Goal: Use online tool/utility: Utilize a website feature to perform a specific function

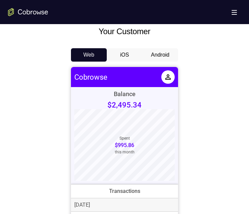
click at [155, 53] on button "Android" at bounding box center [160, 54] width 36 height 13
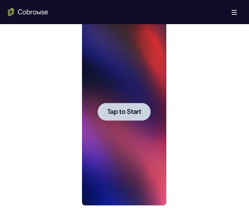
click at [123, 107] on div at bounding box center [123, 112] width 53 height 18
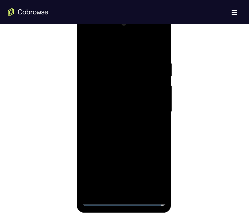
click at [124, 201] on div at bounding box center [124, 112] width 84 height 188
click at [154, 173] on div at bounding box center [124, 112] width 84 height 188
click at [110, 46] on div at bounding box center [124, 112] width 84 height 188
click at [152, 108] on div at bounding box center [124, 112] width 84 height 188
click at [115, 124] on div at bounding box center [124, 112] width 84 height 188
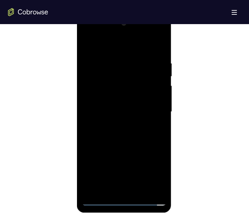
click at [108, 110] on div at bounding box center [124, 112] width 84 height 188
click at [113, 97] on div at bounding box center [124, 112] width 84 height 188
click at [125, 109] on div at bounding box center [124, 112] width 84 height 188
click at [127, 140] on div at bounding box center [124, 112] width 84 height 188
click at [141, 35] on div at bounding box center [124, 112] width 84 height 188
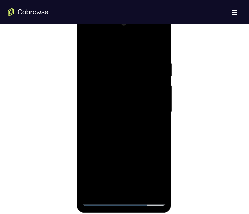
click at [109, 42] on div at bounding box center [124, 112] width 84 height 188
drag, startPoint x: 109, startPoint y: 104, endPoint x: 126, endPoint y: -8, distance: 113.2
click at [126, 13] on html "Online web based iOS Simulators and Android Emulators. Run iPhone, iPad, Mobile…" at bounding box center [124, 113] width 95 height 201
drag, startPoint x: 134, startPoint y: 89, endPoint x: 130, endPoint y: 153, distance: 64.8
click at [130, 153] on div at bounding box center [124, 112] width 84 height 188
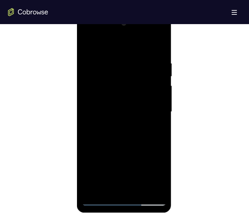
drag, startPoint x: 119, startPoint y: 117, endPoint x: 138, endPoint y: 49, distance: 70.6
click at [138, 49] on div at bounding box center [124, 112] width 84 height 188
click at [111, 127] on div at bounding box center [124, 112] width 84 height 188
drag, startPoint x: 135, startPoint y: 129, endPoint x: 137, endPoint y: 57, distance: 71.4
click at [137, 57] on div at bounding box center [124, 112] width 84 height 188
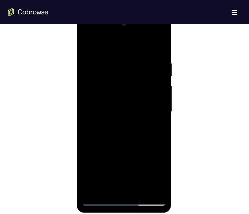
click at [140, 159] on div at bounding box center [124, 112] width 84 height 188
drag, startPoint x: 140, startPoint y: 159, endPoint x: 142, endPoint y: 77, distance: 82.1
click at [142, 77] on div at bounding box center [124, 112] width 84 height 188
drag, startPoint x: 134, startPoint y: 144, endPoint x: 137, endPoint y: 70, distance: 74.1
click at [137, 69] on div at bounding box center [124, 112] width 84 height 188
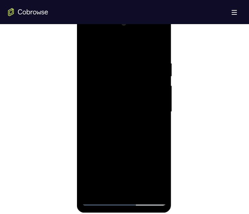
drag, startPoint x: 120, startPoint y: 175, endPoint x: 125, endPoint y: 79, distance: 95.6
click at [125, 79] on div at bounding box center [124, 112] width 84 height 188
drag, startPoint x: 125, startPoint y: 135, endPoint x: 130, endPoint y: 87, distance: 47.8
click at [130, 87] on div at bounding box center [124, 112] width 84 height 188
drag, startPoint x: 122, startPoint y: 133, endPoint x: 128, endPoint y: 99, distance: 34.5
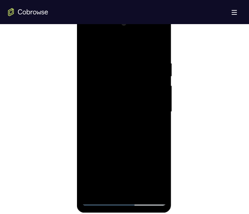
click at [128, 99] on div at bounding box center [124, 112] width 84 height 188
click at [161, 99] on div at bounding box center [124, 112] width 84 height 188
drag, startPoint x: 117, startPoint y: 123, endPoint x: 117, endPoint y: 53, distance: 69.7
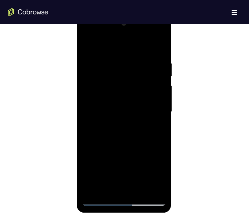
click at [117, 53] on div at bounding box center [124, 112] width 84 height 188
drag, startPoint x: 116, startPoint y: 156, endPoint x: 124, endPoint y: 72, distance: 84.5
click at [127, 75] on div at bounding box center [124, 112] width 84 height 188
drag, startPoint x: 125, startPoint y: 158, endPoint x: 142, endPoint y: 62, distance: 97.8
click at [142, 61] on div at bounding box center [124, 112] width 84 height 188
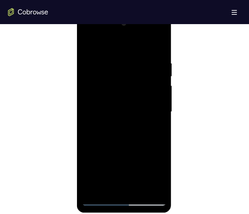
click at [131, 81] on div at bounding box center [124, 112] width 84 height 188
drag, startPoint x: 134, startPoint y: 87, endPoint x: 141, endPoint y: 48, distance: 40.5
click at [141, 48] on div at bounding box center [124, 112] width 84 height 188
drag, startPoint x: 139, startPoint y: 174, endPoint x: 146, endPoint y: 72, distance: 102.4
click at [146, 72] on div at bounding box center [124, 112] width 84 height 188
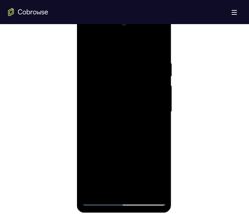
drag, startPoint x: 131, startPoint y: 139, endPoint x: 134, endPoint y: 72, distance: 66.7
click at [134, 72] on div at bounding box center [124, 112] width 84 height 188
drag, startPoint x: 118, startPoint y: 112, endPoint x: 128, endPoint y: 43, distance: 69.0
click at [128, 43] on div at bounding box center [124, 112] width 84 height 188
click at [115, 129] on div at bounding box center [124, 112] width 84 height 188
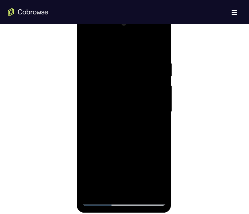
drag, startPoint x: 145, startPoint y: 134, endPoint x: 156, endPoint y: 34, distance: 100.5
click at [156, 34] on div at bounding box center [124, 112] width 84 height 188
drag, startPoint x: 146, startPoint y: 123, endPoint x: 161, endPoint y: 53, distance: 72.0
click at [169, 13] on html "Online web based iOS Simulators and Android Emulators. Run iPhone, iPad, Mobile…" at bounding box center [124, 113] width 95 height 201
drag, startPoint x: 134, startPoint y: 113, endPoint x: 238, endPoint y: 24, distance: 136.9
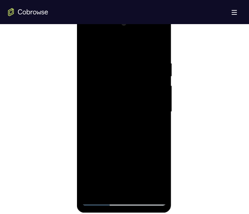
click at [161, 13] on html "Online web based iOS Simulators and Android Emulators. Run iPhone, iPad, Mobile…" at bounding box center [124, 113] width 95 height 201
drag, startPoint x: 133, startPoint y: 149, endPoint x: 140, endPoint y: 65, distance: 84.0
click at [140, 65] on div at bounding box center [124, 112] width 84 height 188
drag, startPoint x: 136, startPoint y: 111, endPoint x: 142, endPoint y: 148, distance: 37.7
click at [142, 148] on div at bounding box center [124, 112] width 84 height 188
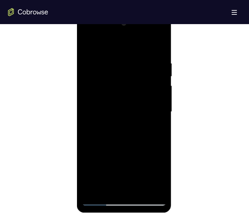
click at [161, 107] on div at bounding box center [124, 112] width 84 height 188
click at [161, 109] on div at bounding box center [124, 112] width 84 height 188
click at [161, 107] on div at bounding box center [124, 112] width 84 height 188
drag, startPoint x: 152, startPoint y: 127, endPoint x: 153, endPoint y: 73, distance: 54.3
click at [152, 68] on div at bounding box center [124, 112] width 84 height 188
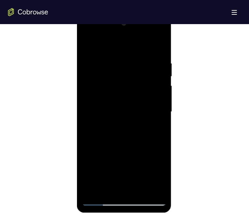
drag, startPoint x: 144, startPoint y: 124, endPoint x: 152, endPoint y: 30, distance: 94.5
click at [152, 30] on div at bounding box center [124, 112] width 84 height 188
drag, startPoint x: 162, startPoint y: 129, endPoint x: 162, endPoint y: 61, distance: 67.7
click at [162, 61] on div at bounding box center [124, 112] width 84 height 188
drag, startPoint x: 153, startPoint y: 115, endPoint x: 150, endPoint y: 31, distance: 83.8
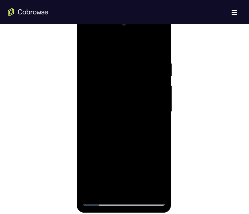
click at [150, 31] on div at bounding box center [124, 112] width 84 height 188
drag, startPoint x: 161, startPoint y: 124, endPoint x: 166, endPoint y: 58, distance: 65.5
click at [167, 50] on div at bounding box center [124, 113] width 95 height 200
drag, startPoint x: 153, startPoint y: 106, endPoint x: 167, endPoint y: 24, distance: 82.6
click at [162, 13] on html "Online web based iOS Simulators and Android Emulators. Run iPhone, iPad, Mobile…" at bounding box center [124, 113] width 95 height 201
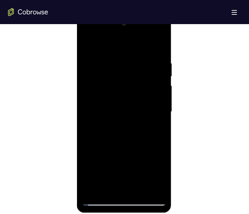
drag, startPoint x: 131, startPoint y: 119, endPoint x: 139, endPoint y: 150, distance: 32.2
click at [138, 166] on div at bounding box center [124, 112] width 84 height 188
drag, startPoint x: 133, startPoint y: 65, endPoint x: 143, endPoint y: 143, distance: 79.4
click at [143, 143] on div at bounding box center [124, 112] width 84 height 188
drag, startPoint x: 136, startPoint y: 78, endPoint x: 136, endPoint y: 161, distance: 83.1
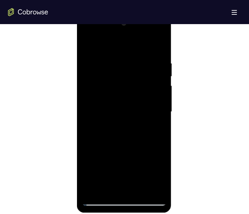
click at [137, 170] on div at bounding box center [124, 112] width 84 height 188
drag, startPoint x: 138, startPoint y: 149, endPoint x: 137, endPoint y: 77, distance: 72.0
click at [136, 80] on div at bounding box center [124, 112] width 84 height 188
drag, startPoint x: 139, startPoint y: 120, endPoint x: 133, endPoint y: 47, distance: 73.3
click at [133, 47] on div at bounding box center [124, 112] width 84 height 188
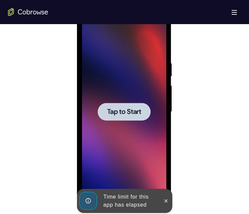
click at [122, 111] on span "Tap to Start" at bounding box center [124, 112] width 34 height 7
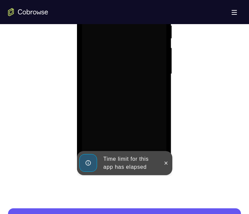
scroll to position [417, 0]
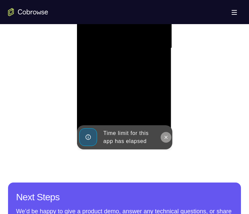
click at [165, 135] on icon at bounding box center [165, 137] width 5 height 5
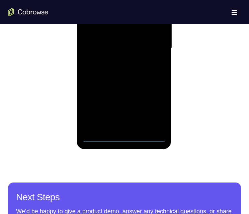
click at [123, 134] on div at bounding box center [124, 48] width 84 height 188
click at [125, 134] on div at bounding box center [124, 48] width 84 height 188
click at [124, 136] on div at bounding box center [124, 48] width 84 height 188
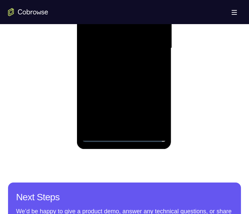
click at [124, 136] on div at bounding box center [124, 48] width 84 height 188
click at [153, 109] on div at bounding box center [124, 48] width 84 height 188
click at [109, 0] on div at bounding box center [124, 48] width 84 height 188
click at [154, 45] on div at bounding box center [124, 48] width 84 height 188
click at [116, 61] on div at bounding box center [124, 48] width 84 height 188
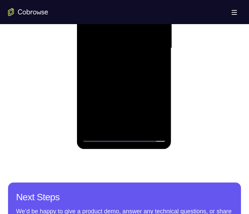
click at [96, 41] on div at bounding box center [124, 48] width 84 height 188
click at [157, 35] on div at bounding box center [124, 48] width 84 height 188
click at [115, 36] on div at bounding box center [124, 48] width 84 height 188
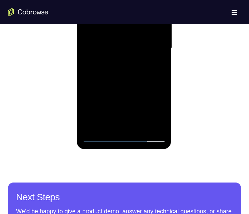
click at [117, 44] on div at bounding box center [124, 48] width 84 height 188
click at [129, 66] on div at bounding box center [124, 48] width 84 height 188
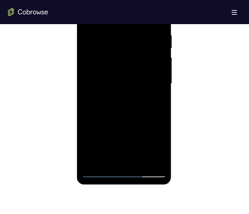
click at [125, 116] on div at bounding box center [124, 84] width 84 height 188
drag, startPoint x: 135, startPoint y: 121, endPoint x: 129, endPoint y: 75, distance: 46.3
click at [129, 74] on div at bounding box center [124, 84] width 84 height 188
drag, startPoint x: 145, startPoint y: 131, endPoint x: 149, endPoint y: 70, distance: 61.1
click at [149, 70] on div at bounding box center [124, 84] width 84 height 188
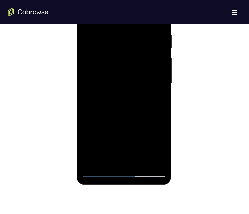
drag, startPoint x: 146, startPoint y: 88, endPoint x: 136, endPoint y: 28, distance: 60.7
click at [136, 28] on div at bounding box center [124, 84] width 84 height 188
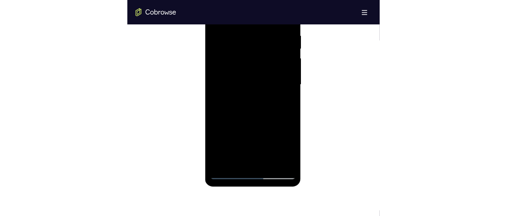
scroll to position [414, 0]
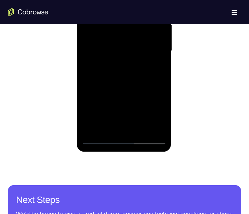
drag, startPoint x: 131, startPoint y: 110, endPoint x: 146, endPoint y: 57, distance: 54.7
click at [146, 57] on div at bounding box center [124, 51] width 84 height 188
drag, startPoint x: 144, startPoint y: 80, endPoint x: 151, endPoint y: 39, distance: 41.7
click at [151, 39] on div at bounding box center [124, 51] width 84 height 188
drag, startPoint x: 143, startPoint y: 81, endPoint x: 142, endPoint y: 63, distance: 18.4
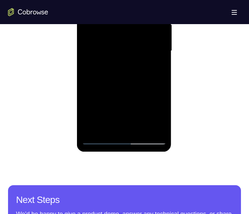
click at [142, 63] on div at bounding box center [124, 51] width 84 height 188
drag, startPoint x: 142, startPoint y: 63, endPoint x: 144, endPoint y: 46, distance: 17.8
click at [144, 46] on div at bounding box center [124, 51] width 84 height 188
drag, startPoint x: 142, startPoint y: 92, endPoint x: 141, endPoint y: 79, distance: 13.5
click at [141, 79] on div at bounding box center [124, 51] width 84 height 188
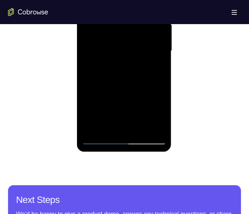
drag, startPoint x: 141, startPoint y: 79, endPoint x: 143, endPoint y: 68, distance: 10.6
click at [143, 68] on div at bounding box center [124, 51] width 84 height 188
click at [162, 40] on div at bounding box center [124, 51] width 84 height 188
drag, startPoint x: 154, startPoint y: 49, endPoint x: 154, endPoint y: 70, distance: 21.1
click at [154, 70] on div at bounding box center [124, 51] width 84 height 188
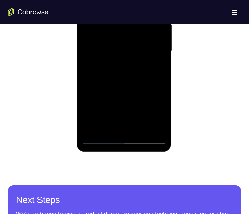
click at [162, 58] on div at bounding box center [124, 51] width 84 height 188
drag, startPoint x: 135, startPoint y: 70, endPoint x: 134, endPoint y: 100, distance: 30.2
click at [134, 101] on div at bounding box center [124, 51] width 84 height 188
click at [161, 85] on div at bounding box center [124, 51] width 84 height 188
click at [161, 87] on div at bounding box center [124, 51] width 84 height 188
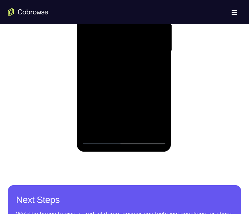
click at [163, 85] on div at bounding box center [124, 51] width 84 height 188
drag, startPoint x: 159, startPoint y: 77, endPoint x: 157, endPoint y: 42, distance: 35.2
click at [157, 42] on div at bounding box center [124, 51] width 84 height 188
drag, startPoint x: 148, startPoint y: 80, endPoint x: 153, endPoint y: 25, distance: 55.6
click at [153, 17] on div at bounding box center [124, 51] width 84 height 188
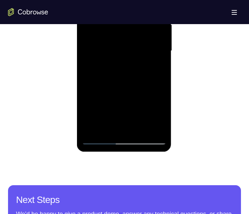
drag, startPoint x: 136, startPoint y: 100, endPoint x: 141, endPoint y: 57, distance: 43.2
click at [141, 57] on div at bounding box center [124, 51] width 84 height 188
drag, startPoint x: 130, startPoint y: 92, endPoint x: 136, endPoint y: 41, distance: 52.0
click at [136, 41] on div at bounding box center [124, 51] width 84 height 188
drag, startPoint x: 132, startPoint y: 105, endPoint x: 230, endPoint y: -28, distance: 165.4
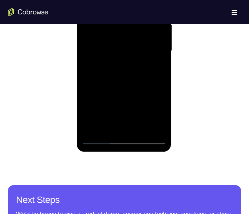
click at [129, 51] on div at bounding box center [124, 51] width 84 height 188
click at [160, 49] on div at bounding box center [124, 51] width 84 height 188
drag, startPoint x: 138, startPoint y: 61, endPoint x: 143, endPoint y: 3, distance: 58.5
click at [143, 3] on div at bounding box center [124, 51] width 84 height 188
drag, startPoint x: 150, startPoint y: 77, endPoint x: 153, endPoint y: 28, distance: 49.0
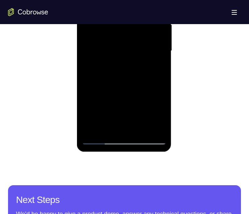
click at [153, 28] on div at bounding box center [124, 51] width 84 height 188
drag, startPoint x: 130, startPoint y: 89, endPoint x: 132, endPoint y: 57, distance: 32.2
click at [132, 57] on div at bounding box center [124, 51] width 84 height 188
drag, startPoint x: 130, startPoint y: 64, endPoint x: 132, endPoint y: 32, distance: 31.9
click at [132, 32] on div at bounding box center [124, 51] width 84 height 188
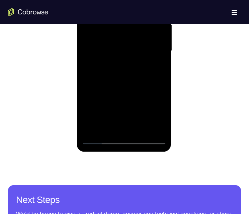
drag, startPoint x: 120, startPoint y: 92, endPoint x: 137, endPoint y: 41, distance: 54.0
click at [137, 41] on div at bounding box center [124, 51] width 84 height 188
drag, startPoint x: 131, startPoint y: 50, endPoint x: 142, endPoint y: 22, distance: 29.1
click at [142, 22] on div at bounding box center [124, 51] width 84 height 188
drag, startPoint x: 137, startPoint y: 60, endPoint x: 138, endPoint y: 109, distance: 48.9
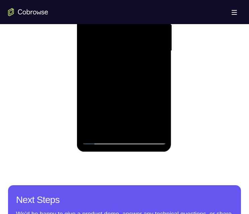
click at [138, 110] on div at bounding box center [124, 51] width 84 height 188
drag, startPoint x: 144, startPoint y: 88, endPoint x: 155, endPoint y: 9, distance: 80.5
click at [155, 9] on div at bounding box center [124, 51] width 84 height 188
drag, startPoint x: 147, startPoint y: 77, endPoint x: 149, endPoint y: 27, distance: 49.9
click at [149, 27] on div at bounding box center [124, 51] width 84 height 188
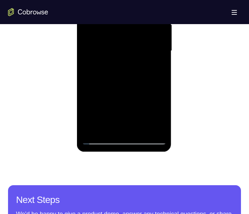
drag, startPoint x: 143, startPoint y: 75, endPoint x: 160, endPoint y: -3, distance: 79.3
click at [160, 0] on div at bounding box center [124, 51] width 84 height 188
drag, startPoint x: 138, startPoint y: 92, endPoint x: 152, endPoint y: 38, distance: 56.5
click at [152, 36] on div at bounding box center [124, 51] width 84 height 188
drag, startPoint x: 147, startPoint y: 103, endPoint x: 151, endPoint y: 28, distance: 75.1
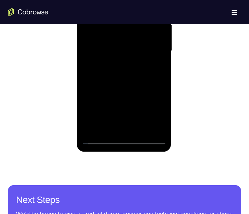
click at [151, 28] on div at bounding box center [124, 51] width 84 height 188
drag, startPoint x: 146, startPoint y: 100, endPoint x: 150, endPoint y: 51, distance: 49.8
click at [150, 50] on div at bounding box center [124, 51] width 84 height 188
drag, startPoint x: 138, startPoint y: 100, endPoint x: 140, endPoint y: 45, distance: 55.3
click at [140, 45] on div at bounding box center [124, 51] width 84 height 188
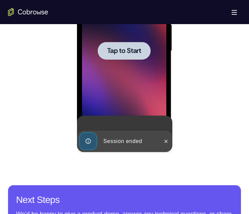
drag, startPoint x: 149, startPoint y: 81, endPoint x: 149, endPoint y: 39, distance: 41.5
click at [132, 52] on span "Tap to Start" at bounding box center [124, 51] width 34 height 7
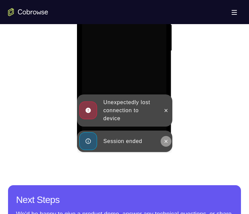
click at [165, 140] on icon at bounding box center [165, 141] width 5 height 5
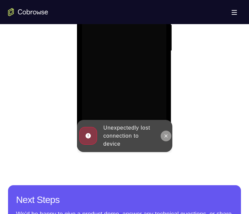
click at [166, 137] on icon at bounding box center [165, 135] width 5 height 5
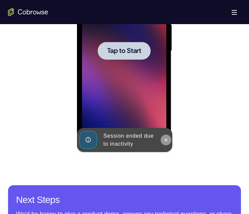
click at [166, 137] on icon at bounding box center [165, 139] width 5 height 5
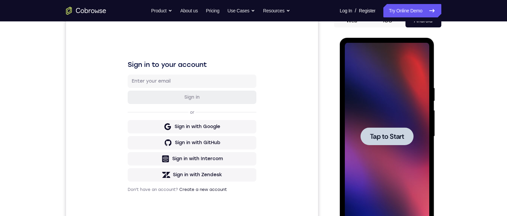
scroll to position [0, 0]
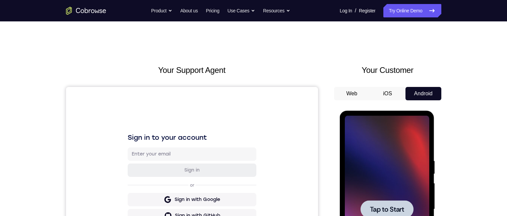
click at [385, 203] on div at bounding box center [386, 210] width 53 height 18
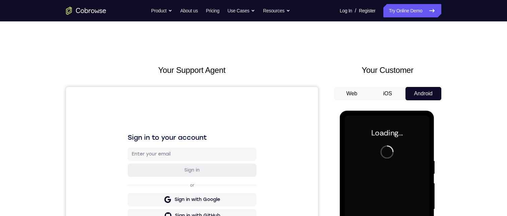
scroll to position [93, 0]
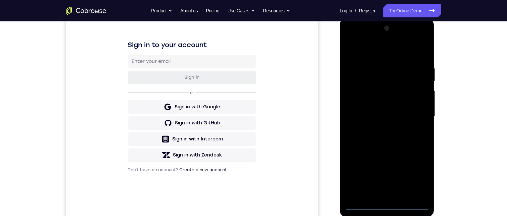
click at [388, 206] on div at bounding box center [387, 117] width 84 height 188
click at [419, 178] on div at bounding box center [387, 117] width 84 height 188
click at [387, 52] on div at bounding box center [387, 117] width 84 height 188
click at [418, 116] on div at bounding box center [387, 117] width 84 height 188
click at [381, 128] on div at bounding box center [387, 117] width 84 height 188
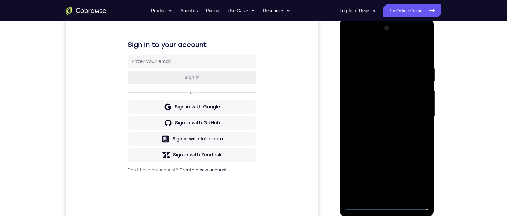
click at [374, 109] on div at bounding box center [387, 117] width 84 height 188
click at [373, 106] on div at bounding box center [387, 117] width 84 height 188
click at [380, 114] on div at bounding box center [387, 117] width 84 height 188
click at [372, 137] on div at bounding box center [387, 117] width 84 height 188
click at [390, 148] on div at bounding box center [387, 117] width 84 height 188
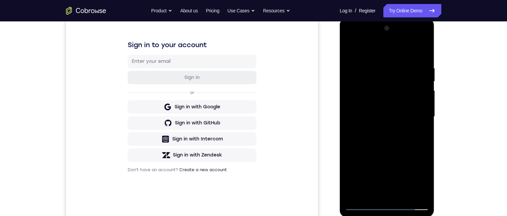
drag, startPoint x: 424, startPoint y: 144, endPoint x: 676, endPoint y: 72, distance: 262.3
click at [424, 144] on div at bounding box center [387, 117] width 84 height 188
drag, startPoint x: 390, startPoint y: 153, endPoint x: 391, endPoint y: 145, distance: 8.7
click at [391, 145] on div at bounding box center [387, 117] width 84 height 188
click at [424, 137] on div at bounding box center [387, 117] width 84 height 188
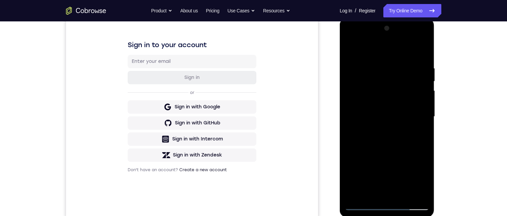
drag, startPoint x: 385, startPoint y: 146, endPoint x: 385, endPoint y: 127, distance: 19.4
click at [385, 127] on div at bounding box center [387, 117] width 84 height 188
click at [425, 118] on div at bounding box center [387, 117] width 84 height 188
click at [423, 118] on div at bounding box center [387, 117] width 84 height 188
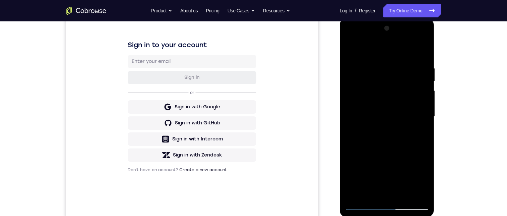
click at [423, 118] on div at bounding box center [387, 117] width 84 height 188
click at [425, 117] on div at bounding box center [387, 117] width 84 height 188
drag, startPoint x: 401, startPoint y: 121, endPoint x: 394, endPoint y: 37, distance: 84.0
click at [394, 37] on div at bounding box center [387, 117] width 84 height 188
drag, startPoint x: 400, startPoint y: 121, endPoint x: 399, endPoint y: -31, distance: 152.4
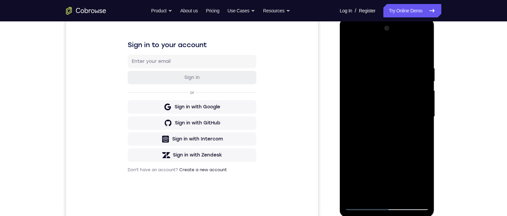
click at [399, 18] on html "Online web based iOS Simulators and Android Emulators. Run iPhone, iPad, Mobile…" at bounding box center [387, 118] width 95 height 201
drag, startPoint x: 745, startPoint y: 39, endPoint x: 398, endPoint y: 173, distance: 371.4
click at [398, 173] on div at bounding box center [387, 117] width 84 height 188
click at [419, 100] on div at bounding box center [387, 117] width 84 height 188
click at [425, 98] on div at bounding box center [387, 117] width 84 height 188
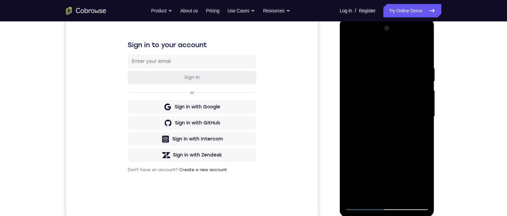
click at [425, 98] on div at bounding box center [387, 117] width 84 height 188
drag, startPoint x: 384, startPoint y: 161, endPoint x: 392, endPoint y: 44, distance: 117.5
click at [392, 44] on div at bounding box center [387, 117] width 84 height 188
drag, startPoint x: 392, startPoint y: 78, endPoint x: 386, endPoint y: 22, distance: 56.3
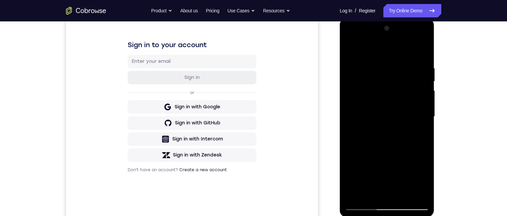
click at [387, 18] on html "Online web based iOS Simulators and Android Emulators. Run iPhone, iPad, Mobile…" at bounding box center [387, 118] width 95 height 201
drag, startPoint x: 395, startPoint y: 100, endPoint x: 385, endPoint y: 30, distance: 70.7
click at [385, 30] on div at bounding box center [387, 117] width 84 height 188
drag, startPoint x: 389, startPoint y: 170, endPoint x: 386, endPoint y: 81, distance: 89.1
click at [386, 81] on div at bounding box center [387, 117] width 84 height 188
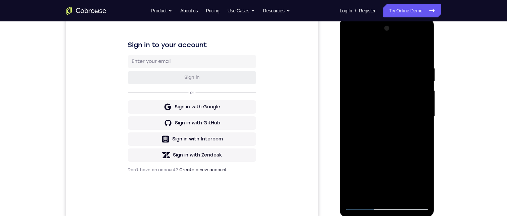
drag, startPoint x: 381, startPoint y: 114, endPoint x: 385, endPoint y: 189, distance: 75.4
click at [385, 189] on div at bounding box center [387, 117] width 84 height 188
drag, startPoint x: 389, startPoint y: 57, endPoint x: 389, endPoint y: 173, distance: 115.9
click at [389, 173] on div at bounding box center [387, 117] width 84 height 188
drag, startPoint x: 406, startPoint y: 103, endPoint x: 404, endPoint y: 150, distance: 47.2
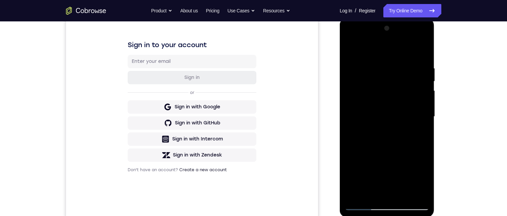
click at [404, 150] on div at bounding box center [387, 117] width 84 height 188
click at [425, 131] on div at bounding box center [387, 117] width 84 height 188
drag, startPoint x: 371, startPoint y: 147, endPoint x: 363, endPoint y: 26, distance: 120.5
click at [363, 26] on div at bounding box center [387, 117] width 84 height 188
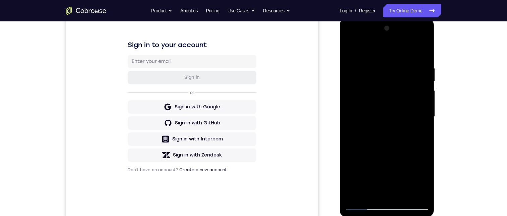
drag, startPoint x: 397, startPoint y: 137, endPoint x: 398, endPoint y: 95, distance: 42.6
click at [398, 95] on div at bounding box center [387, 117] width 84 height 188
click at [425, 127] on div at bounding box center [387, 117] width 84 height 188
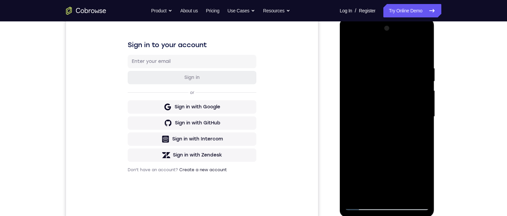
click at [425, 127] on div at bounding box center [387, 117] width 84 height 188
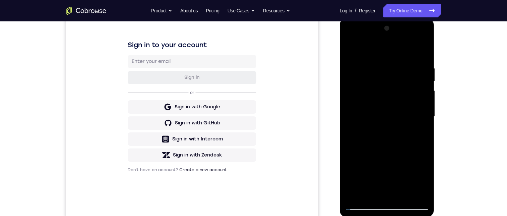
click at [425, 127] on div at bounding box center [387, 117] width 84 height 188
drag, startPoint x: 409, startPoint y: 138, endPoint x: 395, endPoint y: 54, distance: 85.0
click at [395, 54] on div at bounding box center [387, 117] width 84 height 188
click at [392, 18] on div at bounding box center [387, 18] width 95 height 0
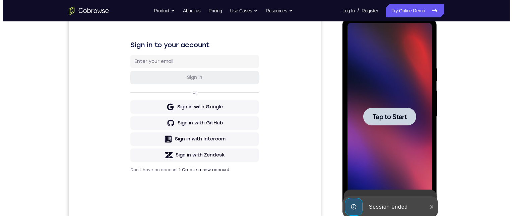
scroll to position [0, 0]
